Goal: Transaction & Acquisition: Obtain resource

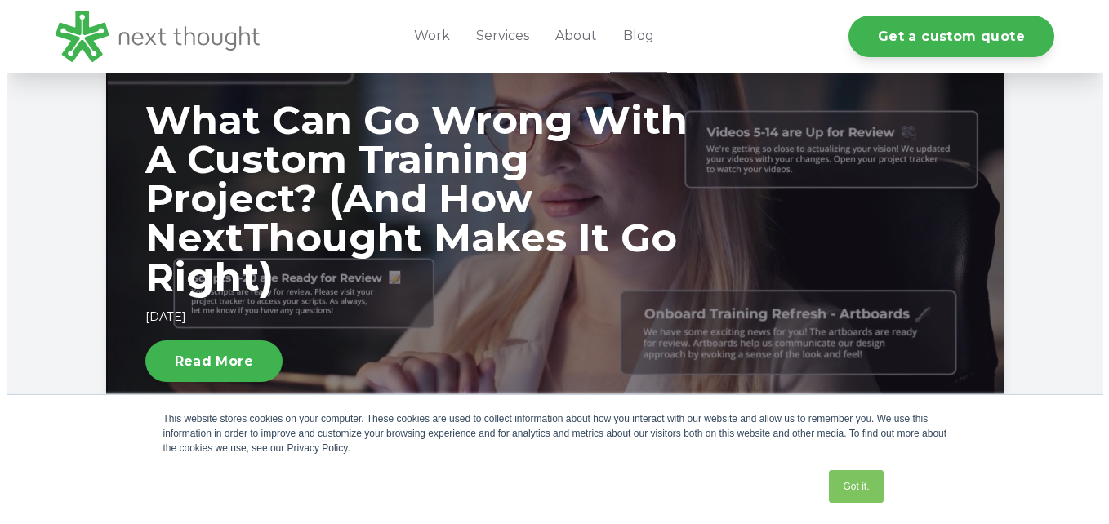
scroll to position [522, 0]
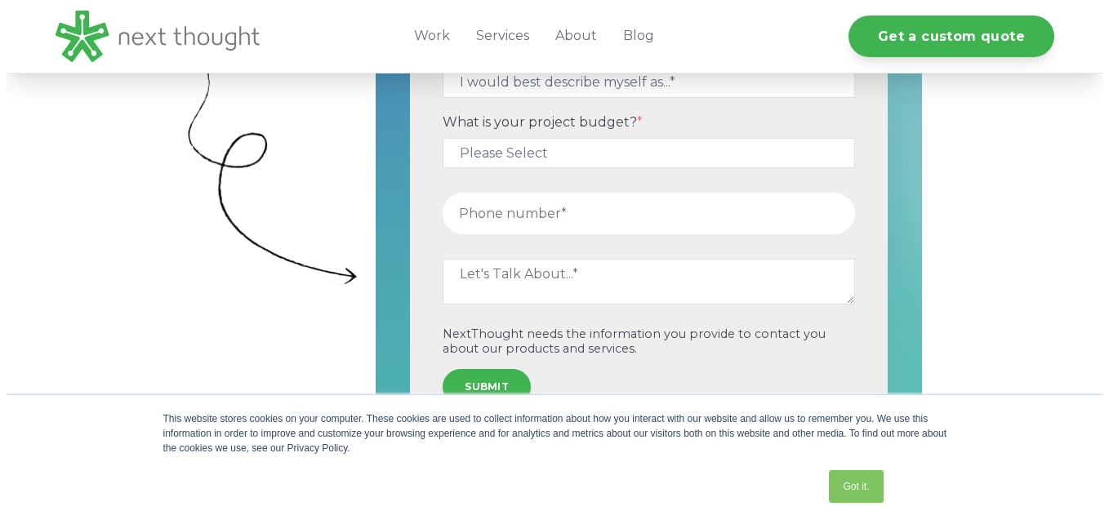
scroll to position [767, 0]
